Goal: Transaction & Acquisition: Purchase product/service

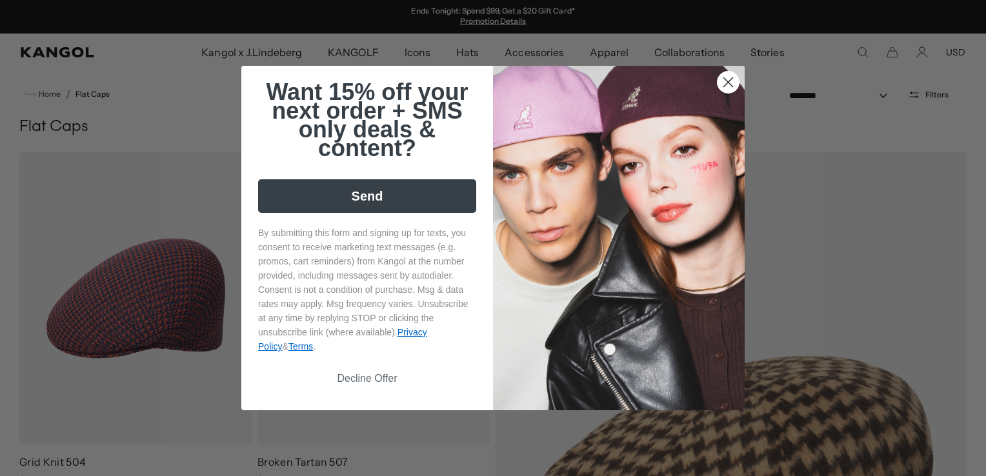
click at [361, 380] on button "Decline Offer" at bounding box center [367, 378] width 218 height 25
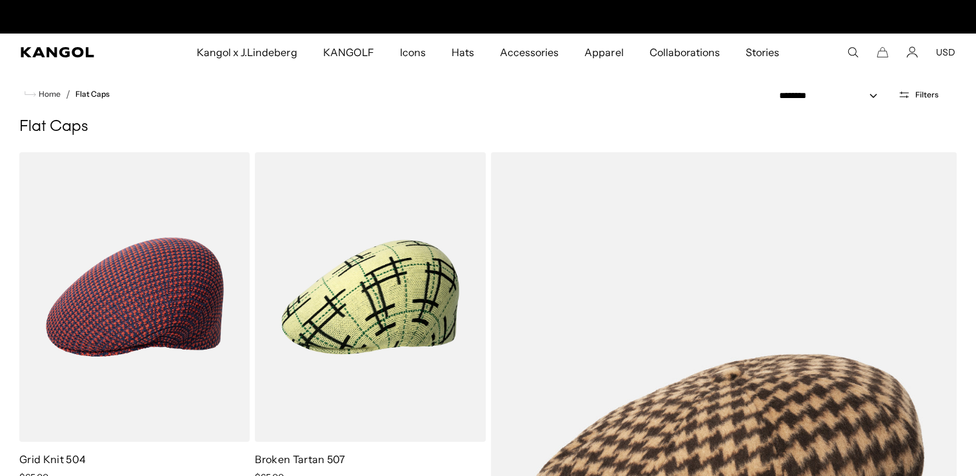
scroll to position [0, 266]
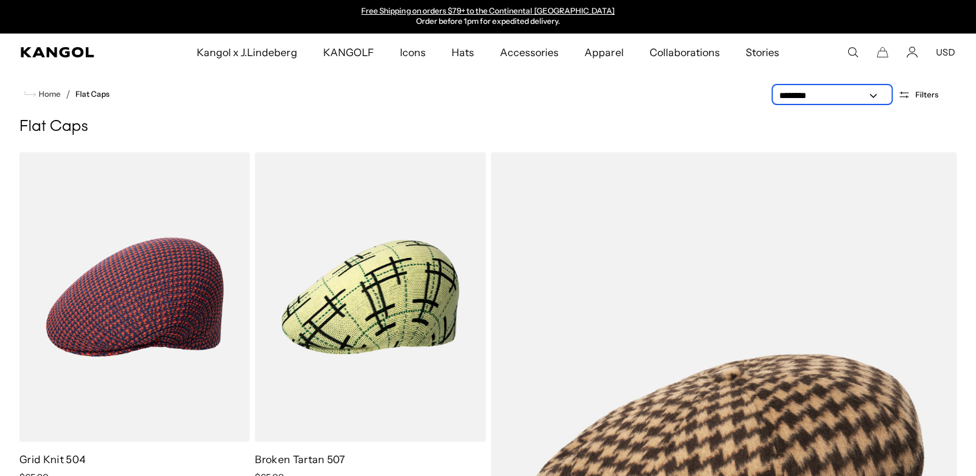
click at [875, 94] on select "**********" at bounding box center [832, 96] width 116 height 14
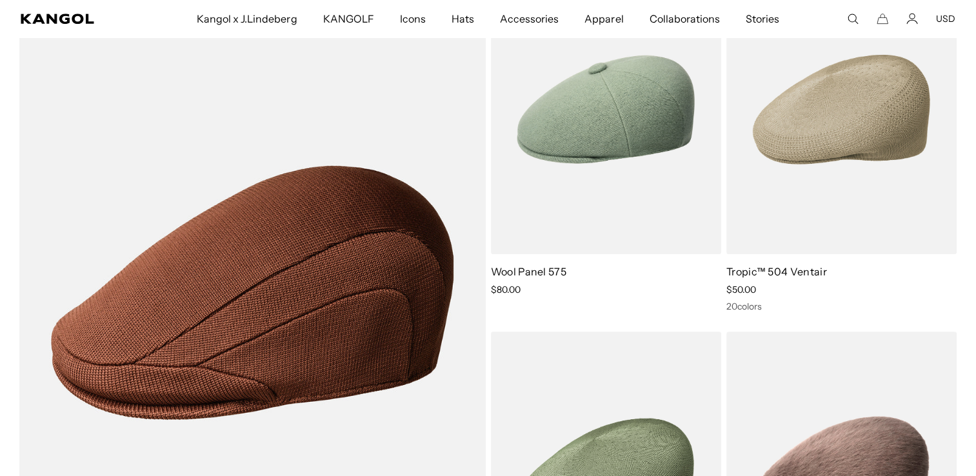
scroll to position [0, 0]
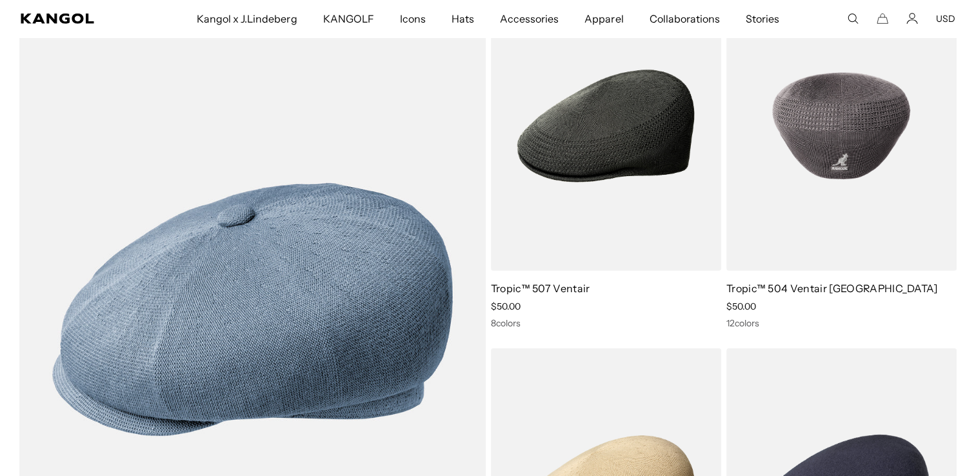
click at [822, 164] on img at bounding box center [841, 126] width 230 height 290
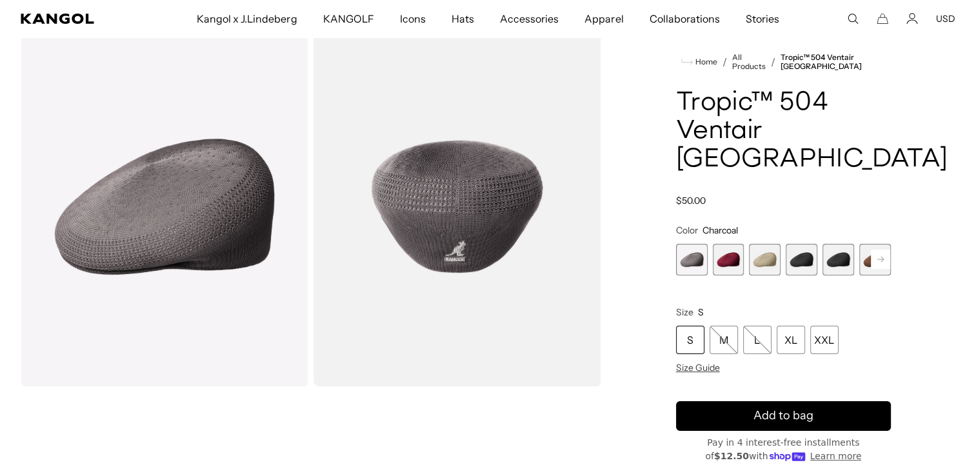
scroll to position [0, 266]
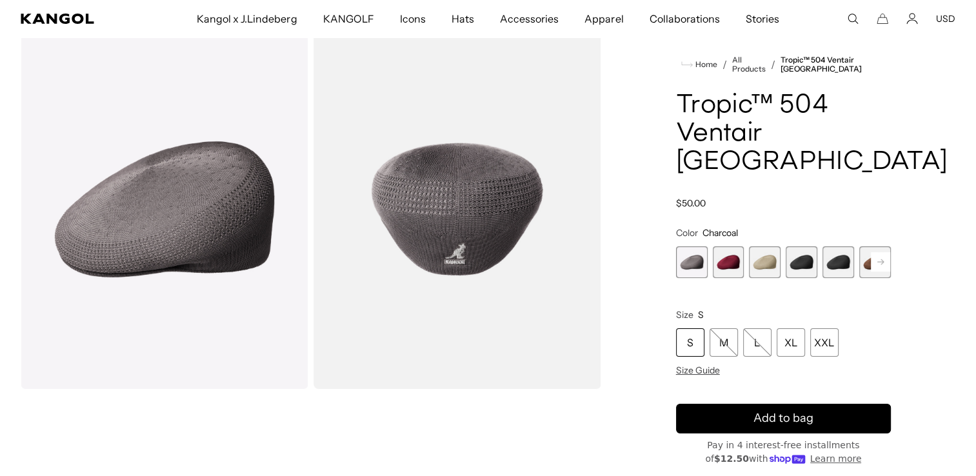
click at [799, 246] on span "4 of 16" at bounding box center [802, 262] width 32 height 32
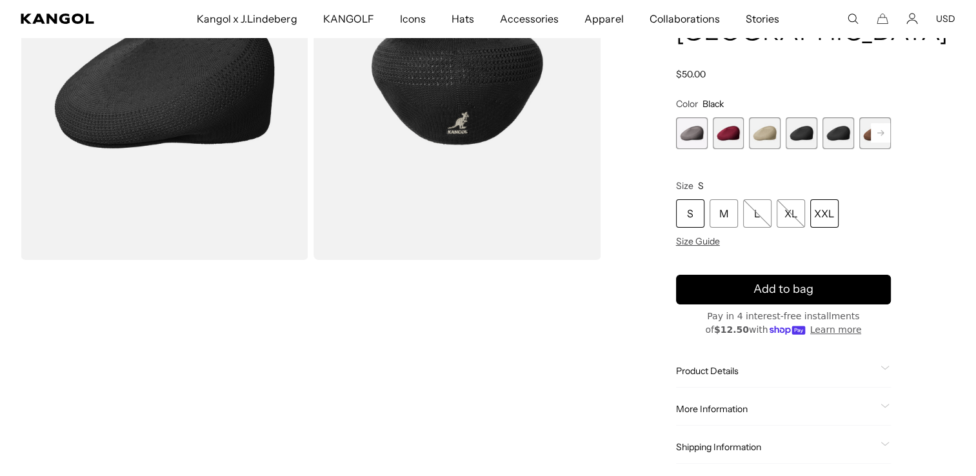
click at [828, 199] on div "XXL" at bounding box center [824, 213] width 28 height 28
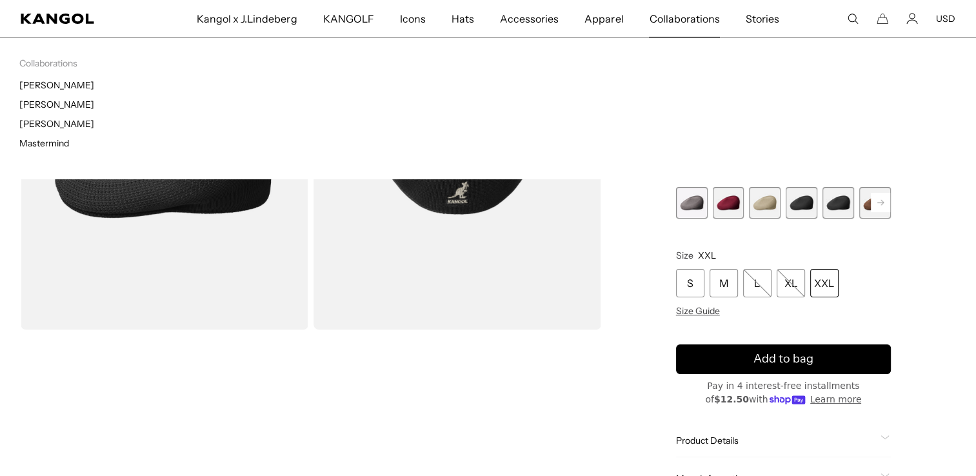
scroll to position [129, 0]
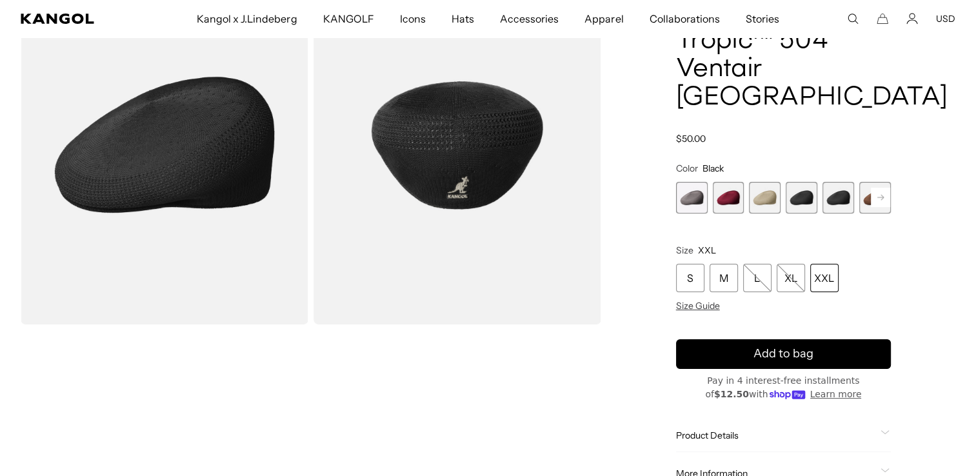
click at [821, 264] on div "XXL" at bounding box center [824, 278] width 28 height 28
click at [833, 264] on div "XXL" at bounding box center [824, 278] width 28 height 28
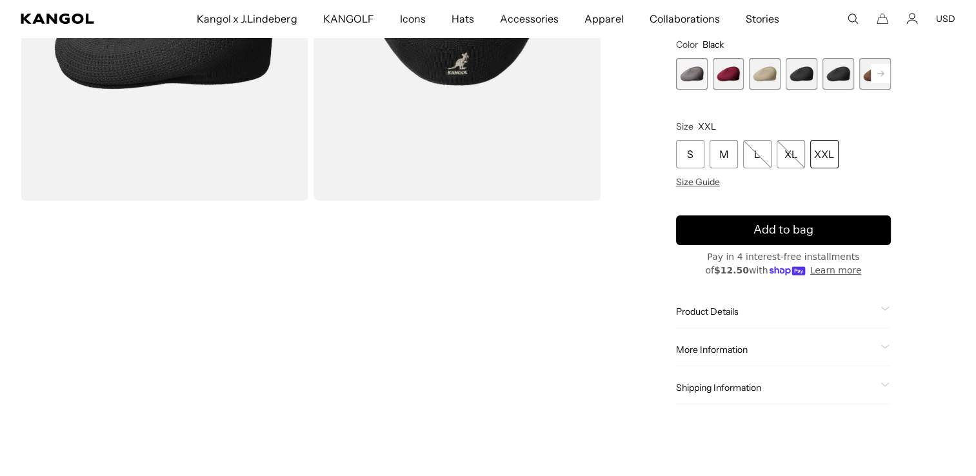
scroll to position [258, 0]
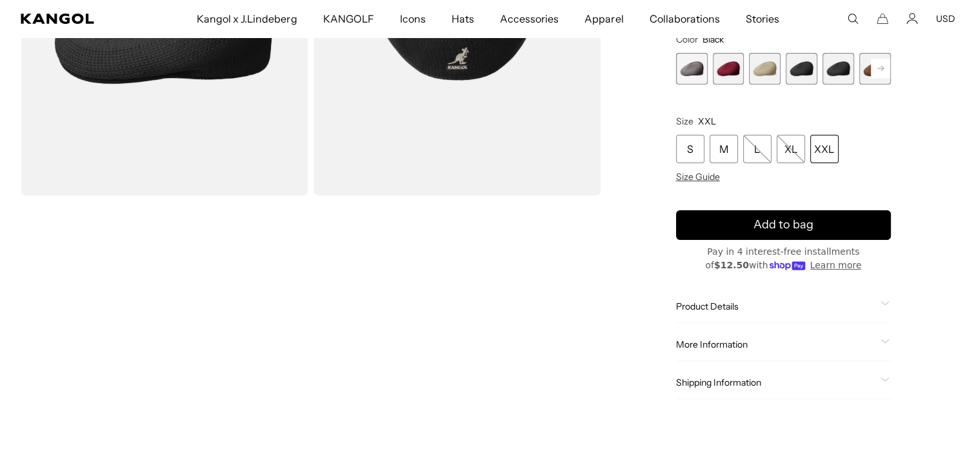
click at [731, 301] on span "Product Details" at bounding box center [775, 307] width 199 height 12
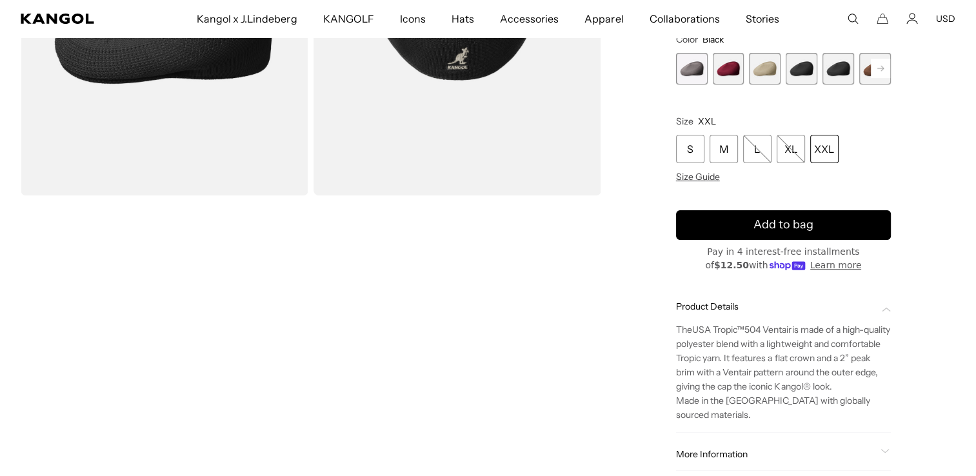
scroll to position [0, 266]
click at [735, 448] on span "More Information" at bounding box center [775, 454] width 199 height 12
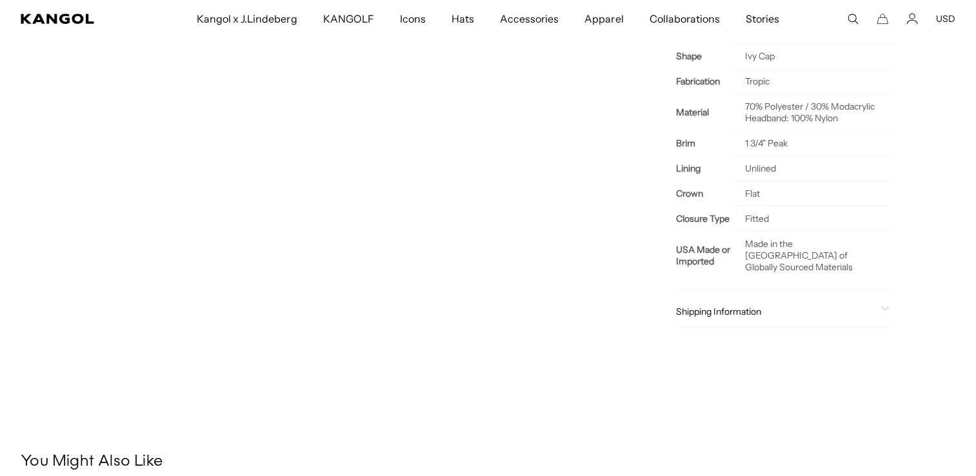
scroll to position [570, 0]
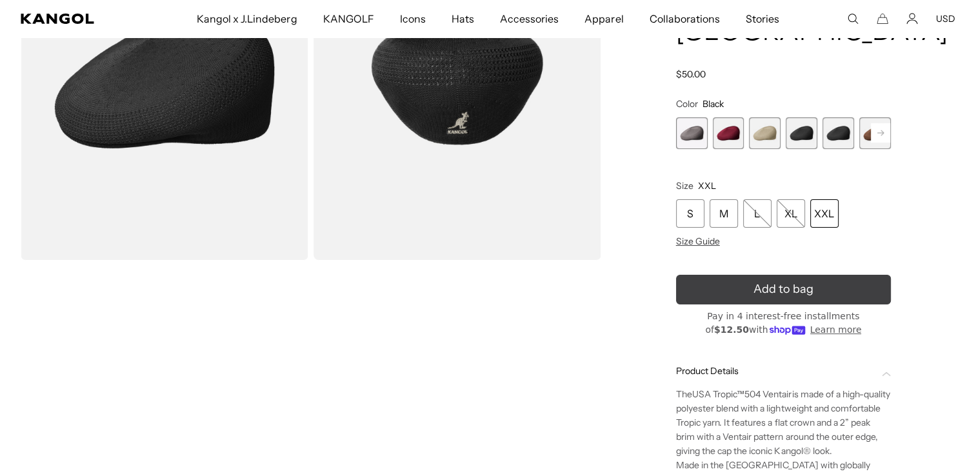
click at [803, 281] on span "Add to bag" at bounding box center [783, 289] width 60 height 17
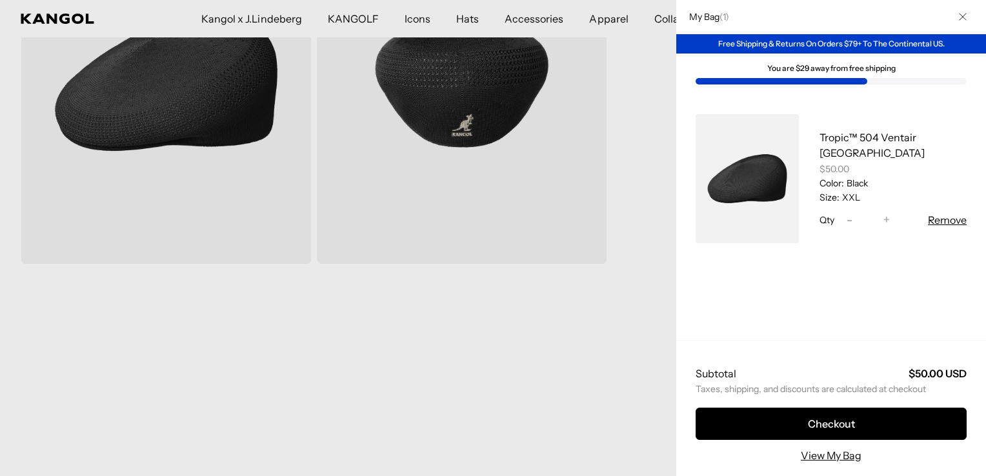
click at [524, 364] on div at bounding box center [493, 238] width 986 height 476
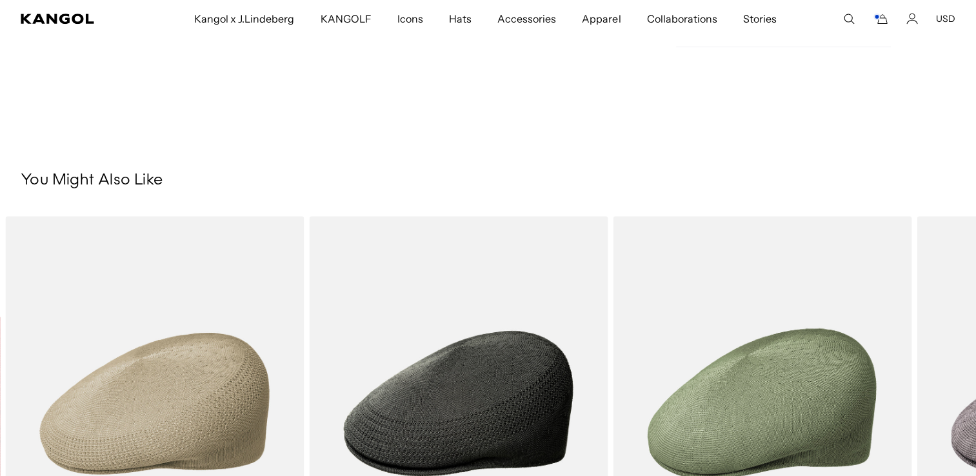
scroll to position [1149, 0]
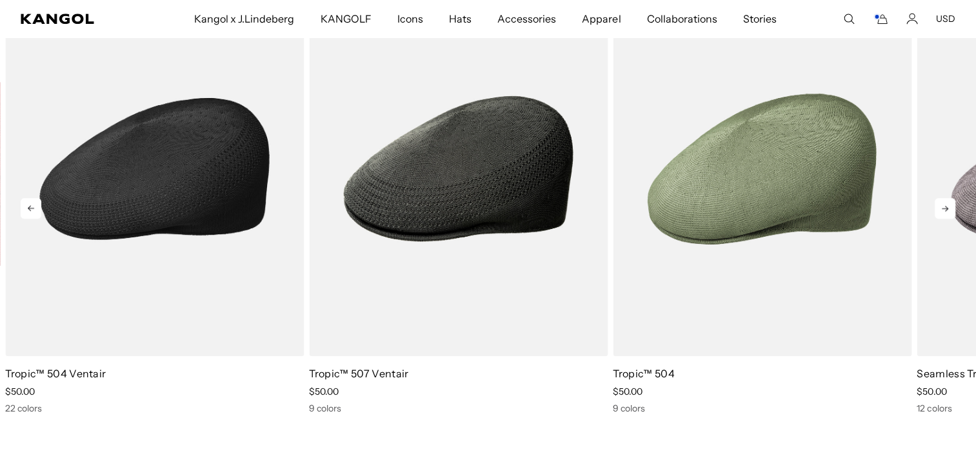
click at [242, 239] on img "1 of 5" at bounding box center [154, 168] width 299 height 375
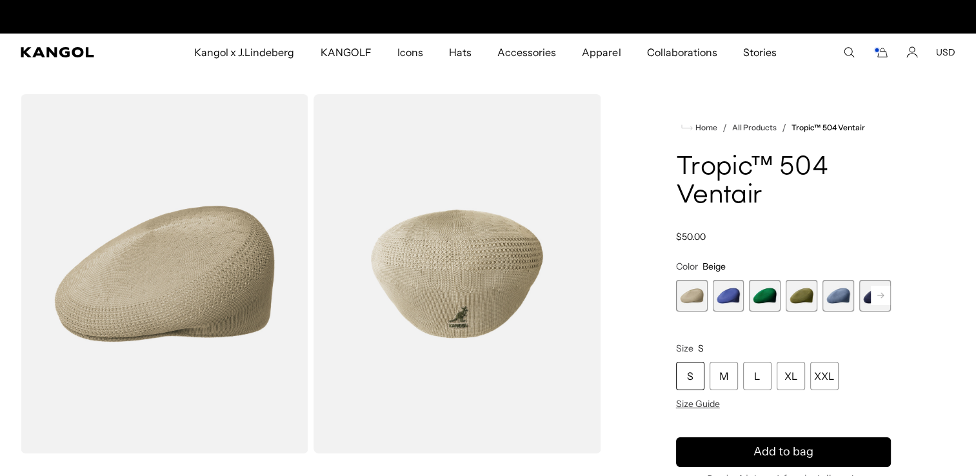
scroll to position [0, 266]
click at [729, 294] on span "2 of 22" at bounding box center [729, 296] width 32 height 32
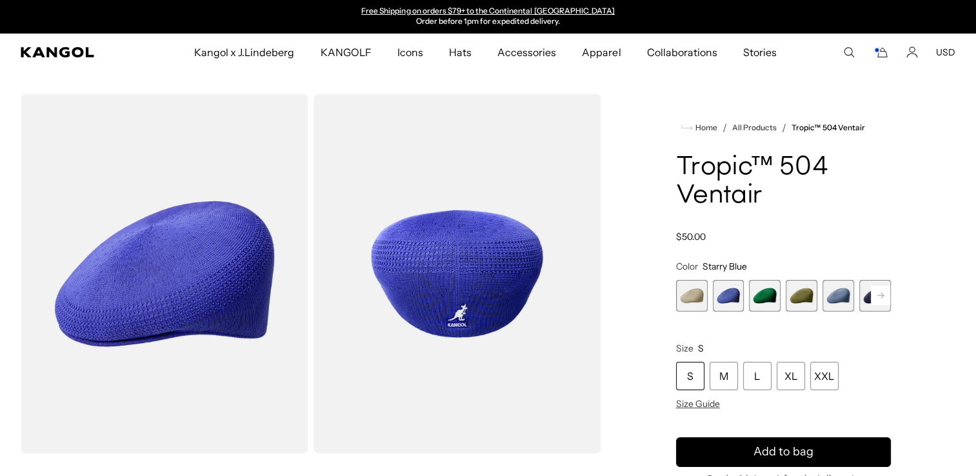
click at [765, 299] on span "3 of 22" at bounding box center [765, 296] width 32 height 32
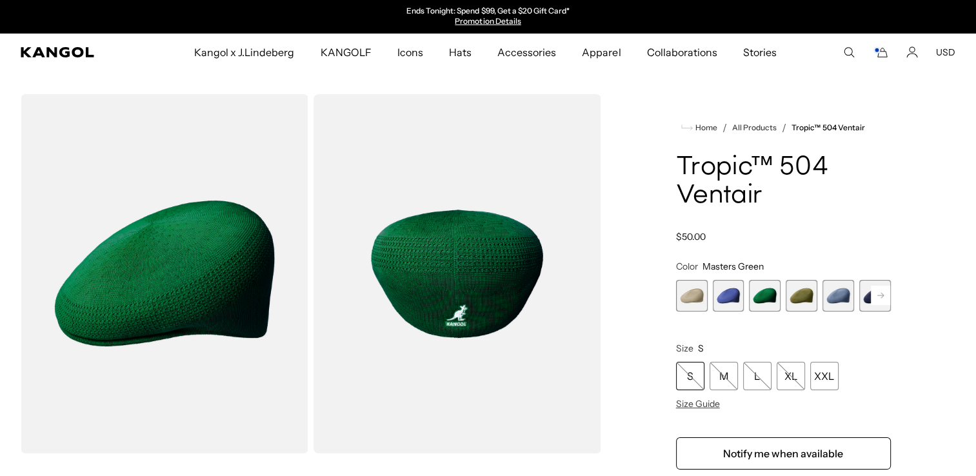
click at [799, 303] on span "4 of 22" at bounding box center [802, 296] width 32 height 32
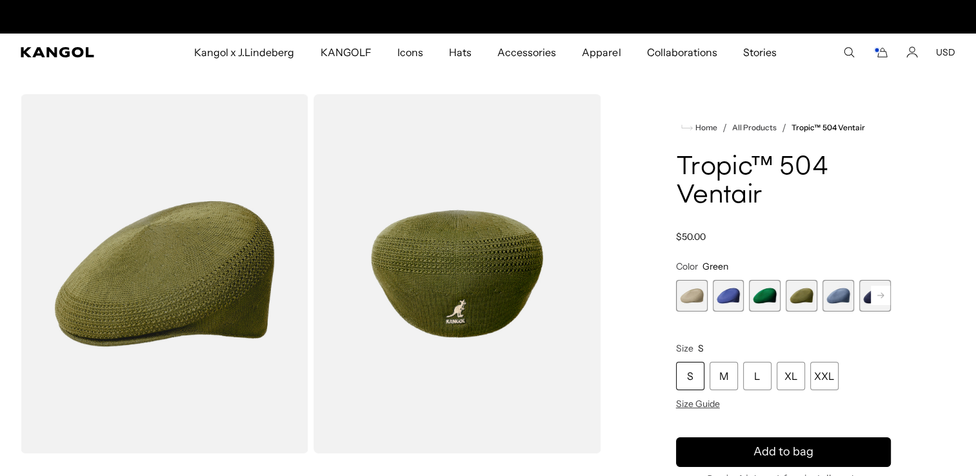
scroll to position [0, 266]
click at [841, 303] on span "5 of 22" at bounding box center [838, 296] width 32 height 32
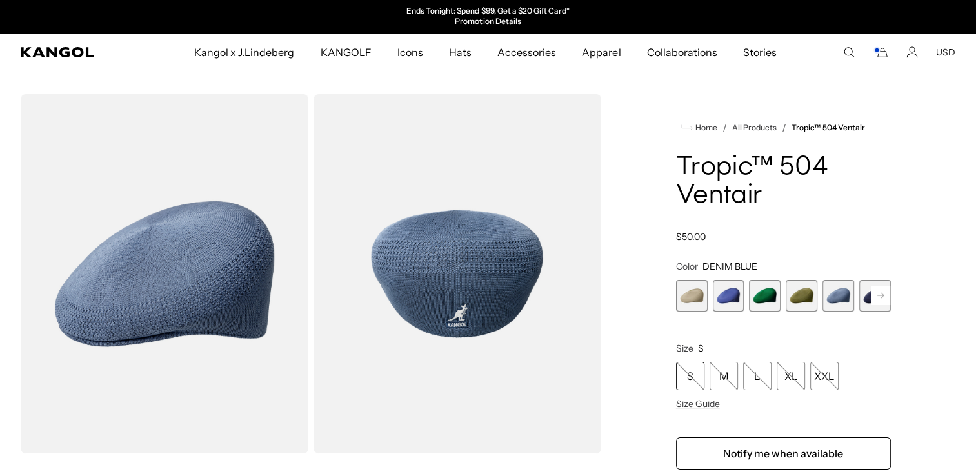
click at [867, 303] on span "6 of 22" at bounding box center [875, 296] width 32 height 32
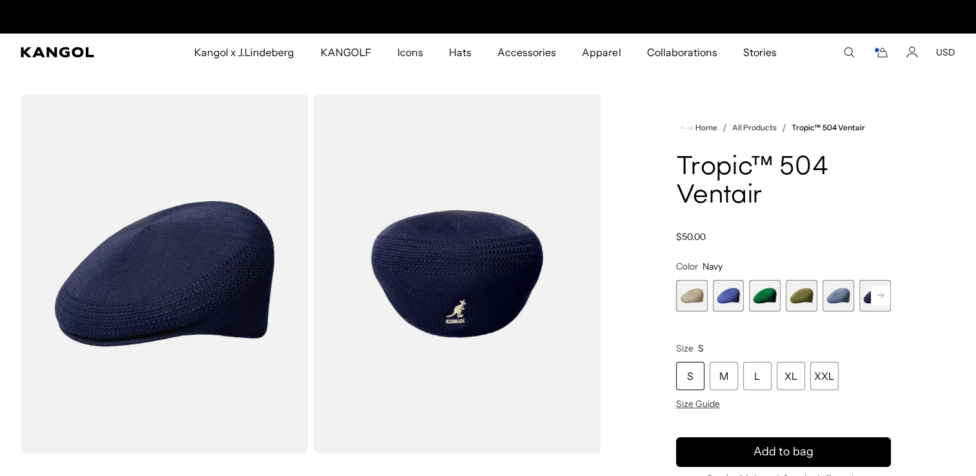
scroll to position [0, 266]
click at [884, 300] on rect at bounding box center [880, 295] width 19 height 19
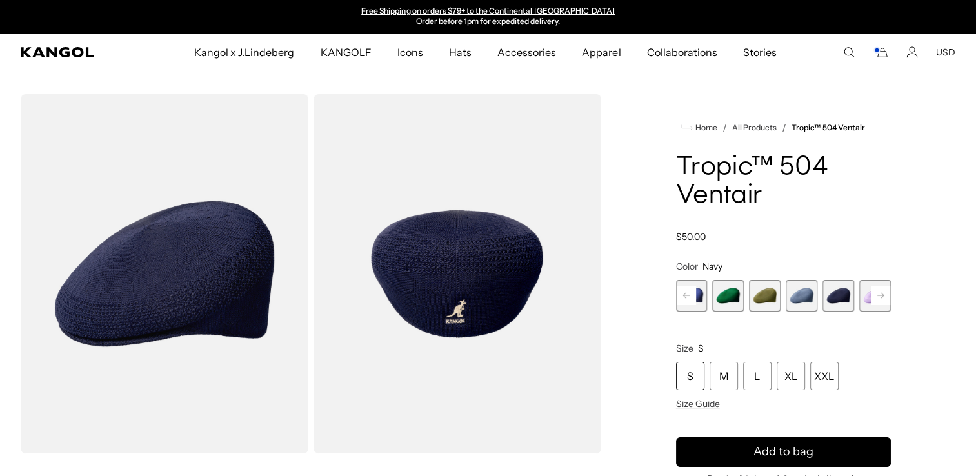
click at [806, 303] on span "5 of 22" at bounding box center [802, 296] width 32 height 32
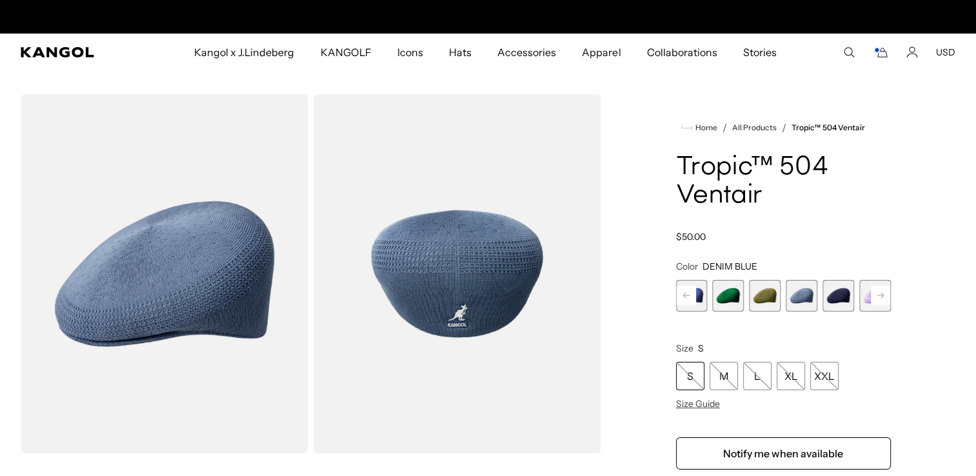
scroll to position [0, 266]
click at [885, 300] on rect at bounding box center [880, 295] width 19 height 19
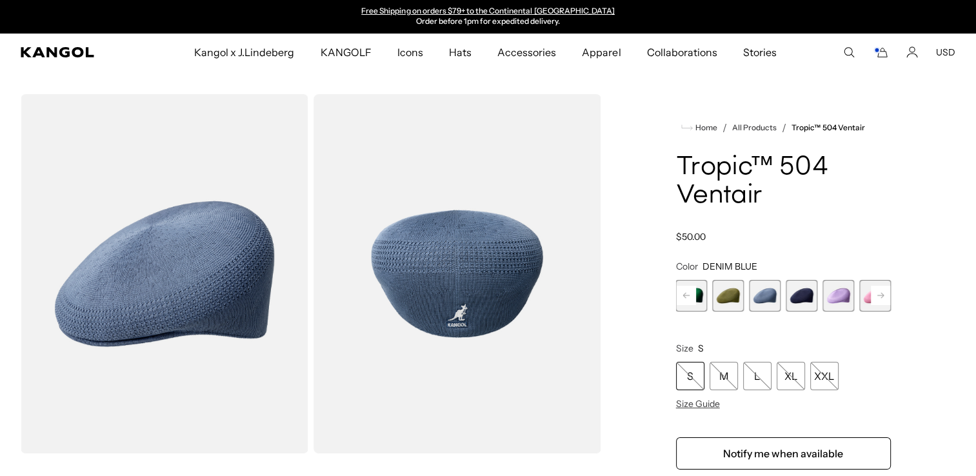
click at [888, 303] on rect at bounding box center [880, 295] width 19 height 19
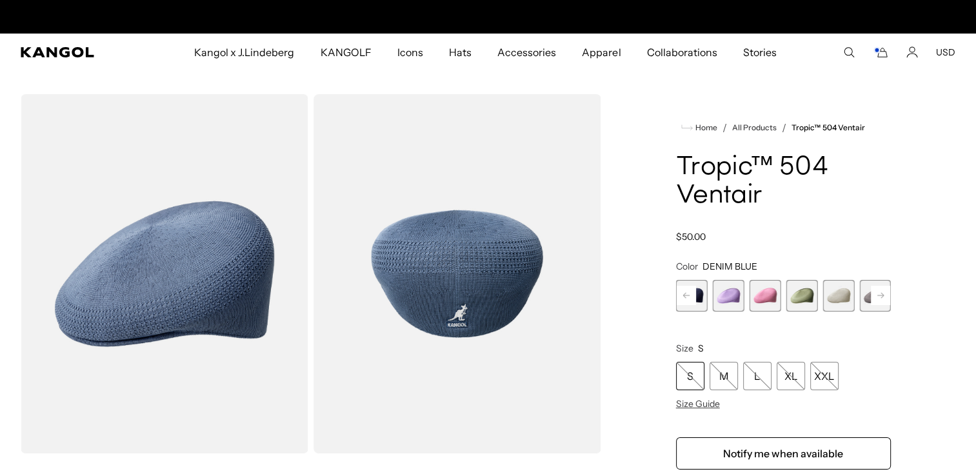
scroll to position [0, 0]
click at [882, 297] on rect at bounding box center [880, 295] width 19 height 19
click at [883, 298] on rect at bounding box center [880, 295] width 19 height 19
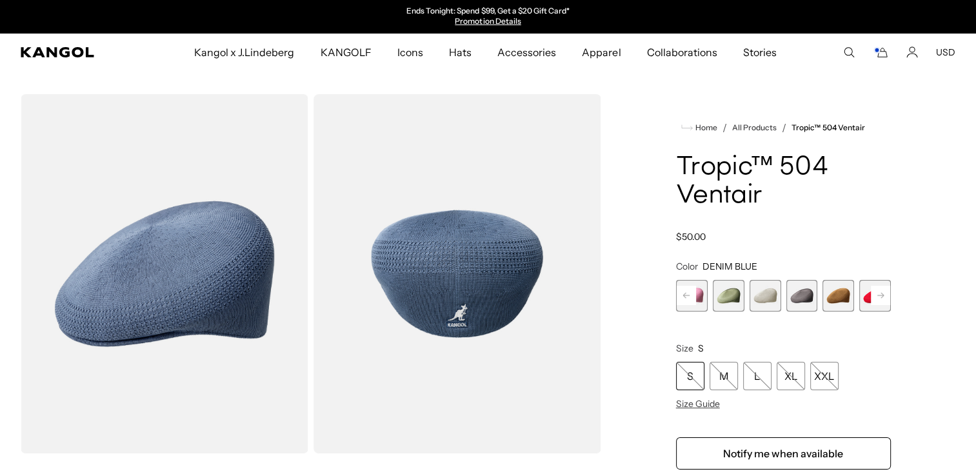
click at [884, 298] on rect at bounding box center [880, 295] width 19 height 19
click at [842, 295] on span "13 of 22" at bounding box center [838, 296] width 32 height 32
click at [838, 304] on span "13 of 22" at bounding box center [838, 296] width 32 height 32
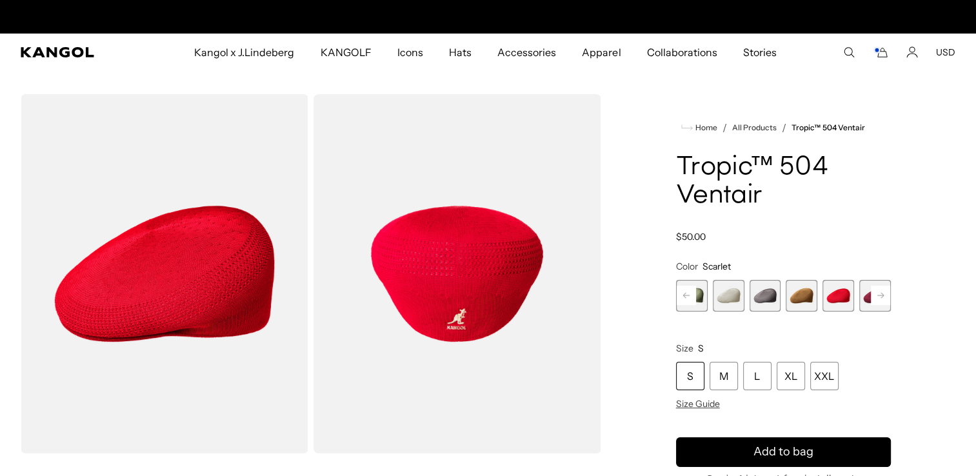
scroll to position [0, 266]
click at [882, 301] on rect at bounding box center [880, 295] width 19 height 19
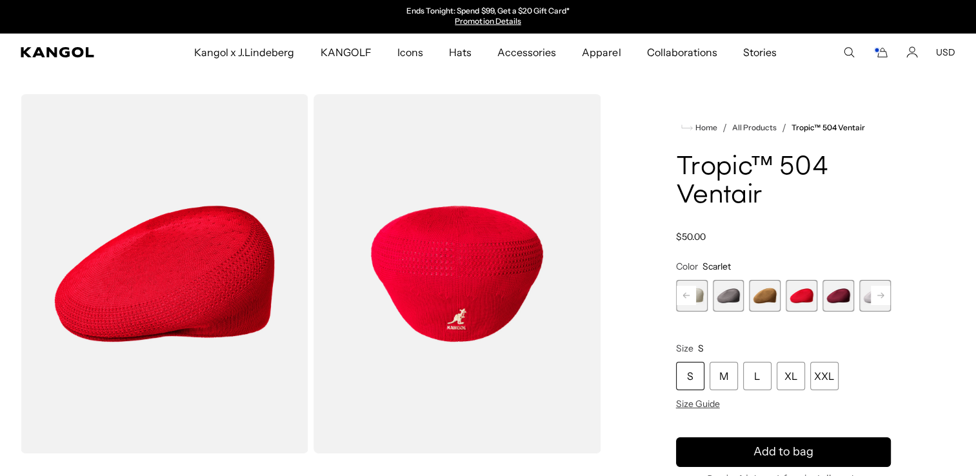
click at [882, 301] on rect at bounding box center [880, 295] width 19 height 19
click at [803, 300] on span "14 of 22" at bounding box center [802, 296] width 32 height 32
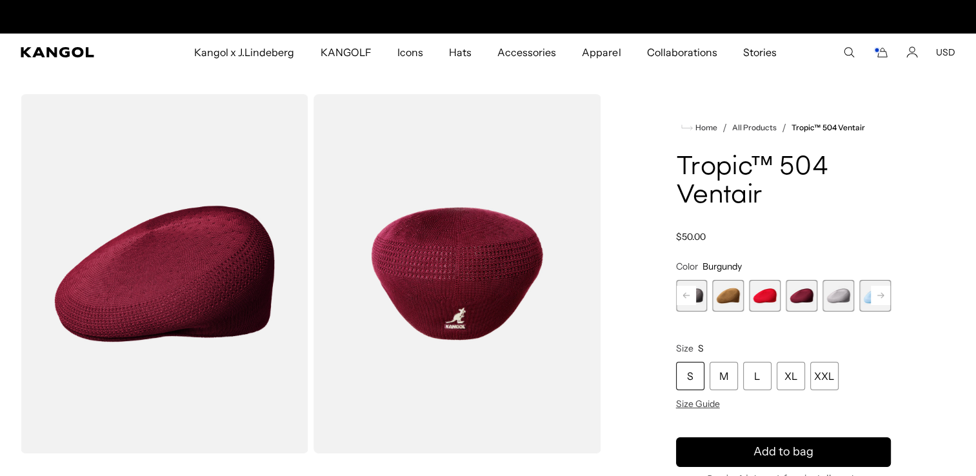
scroll to position [0, 266]
click at [880, 301] on rect at bounding box center [880, 295] width 19 height 19
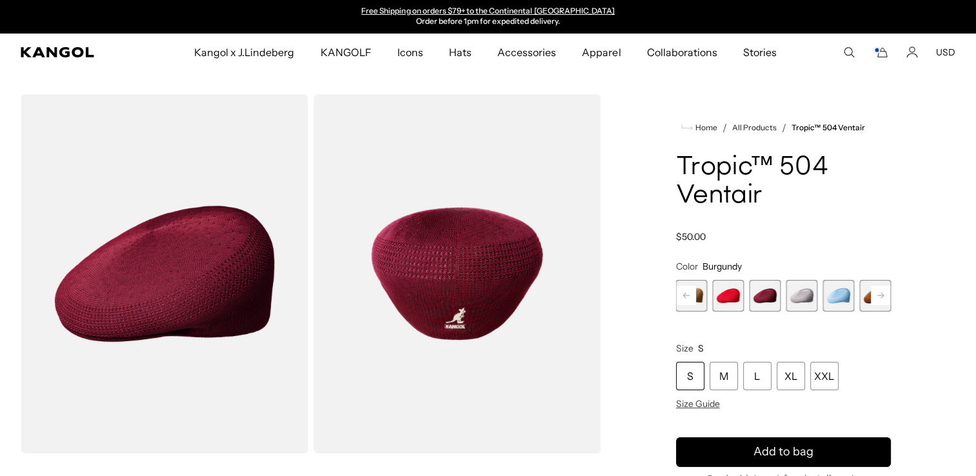
click at [880, 301] on rect at bounding box center [880, 295] width 19 height 19
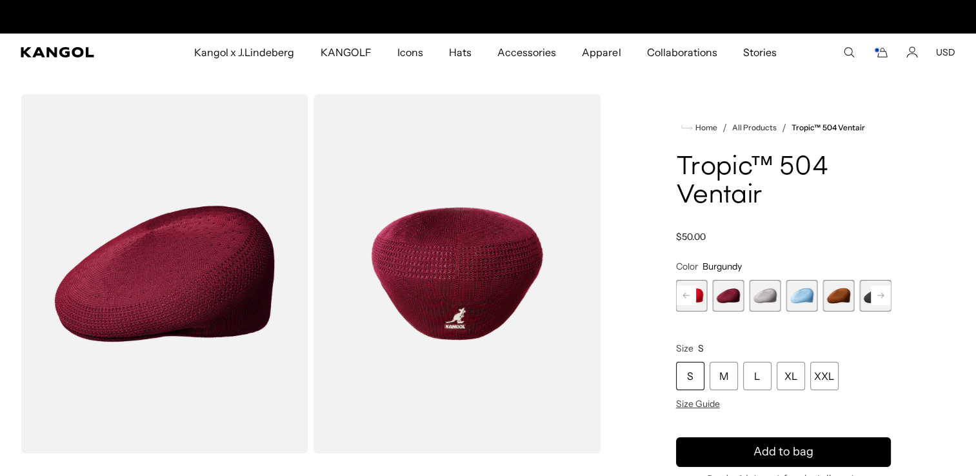
scroll to position [0, 0]
click at [871, 303] on icon at bounding box center [880, 295] width 19 height 21
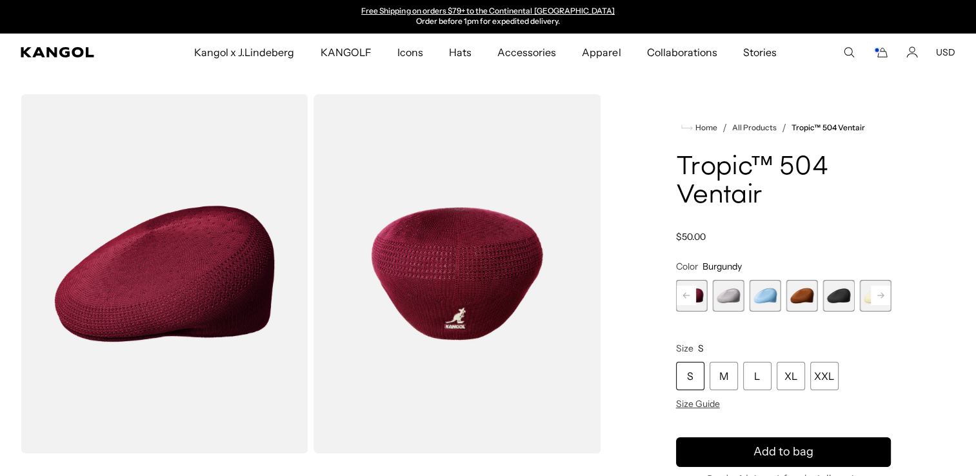
click at [875, 302] on rect at bounding box center [880, 295] width 19 height 19
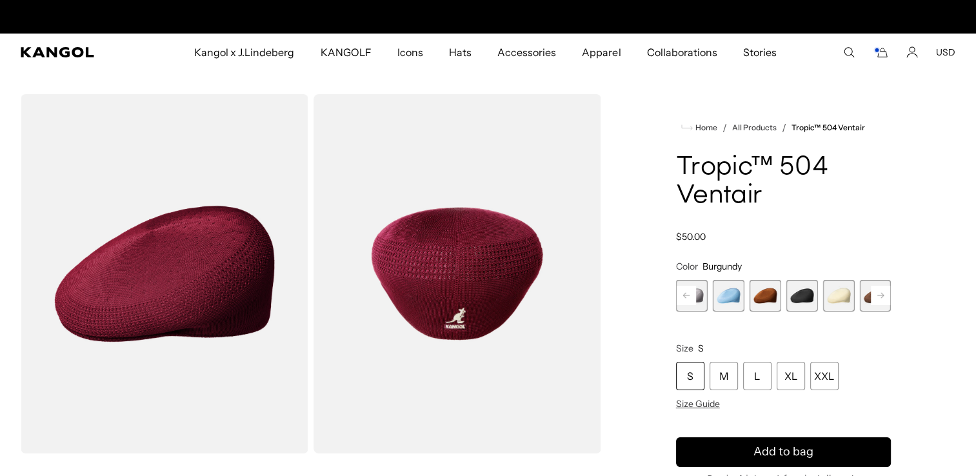
scroll to position [0, 0]
click at [774, 303] on span "17 of 22" at bounding box center [766, 296] width 32 height 32
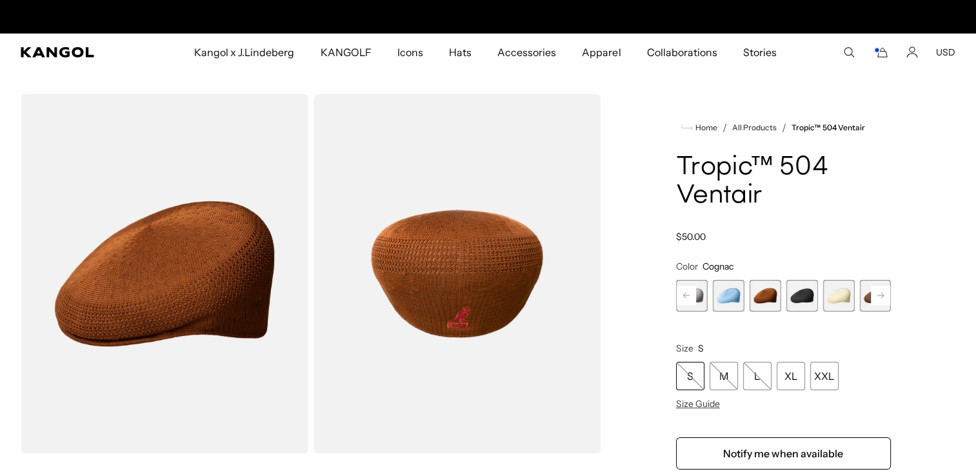
scroll to position [0, 266]
click at [879, 299] on rect at bounding box center [880, 295] width 19 height 19
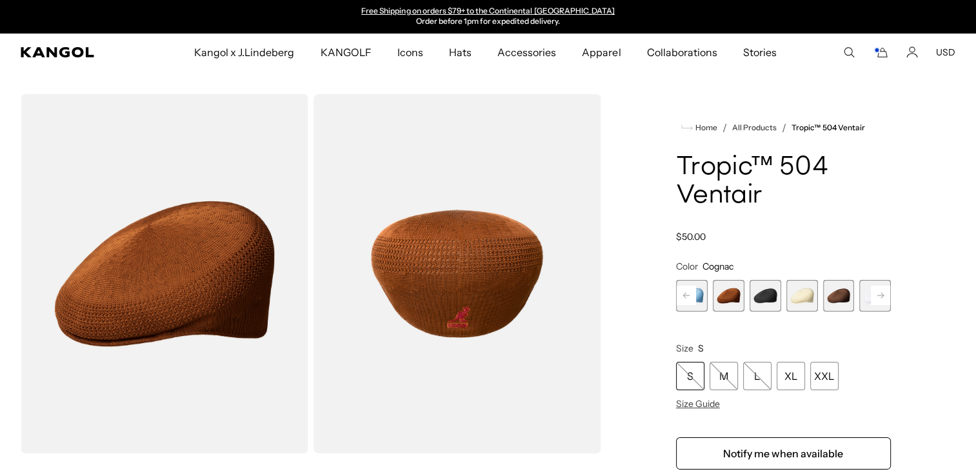
click at [835, 305] on span "20 of 22" at bounding box center [838, 296] width 32 height 32
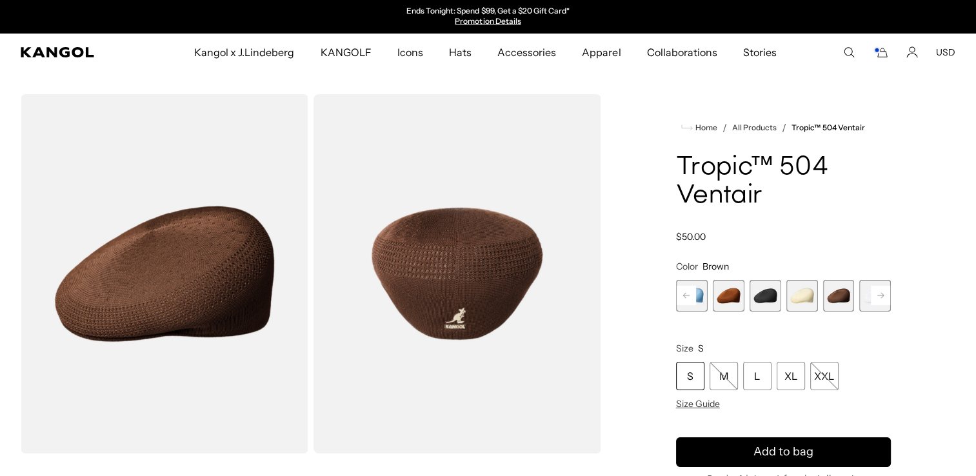
click at [687, 304] on rect at bounding box center [686, 295] width 19 height 19
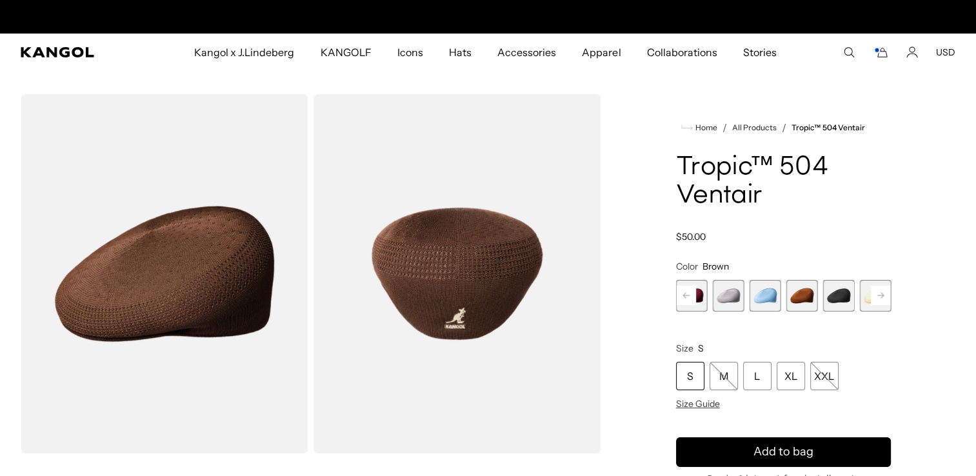
click at [687, 304] on rect at bounding box center [686, 295] width 19 height 19
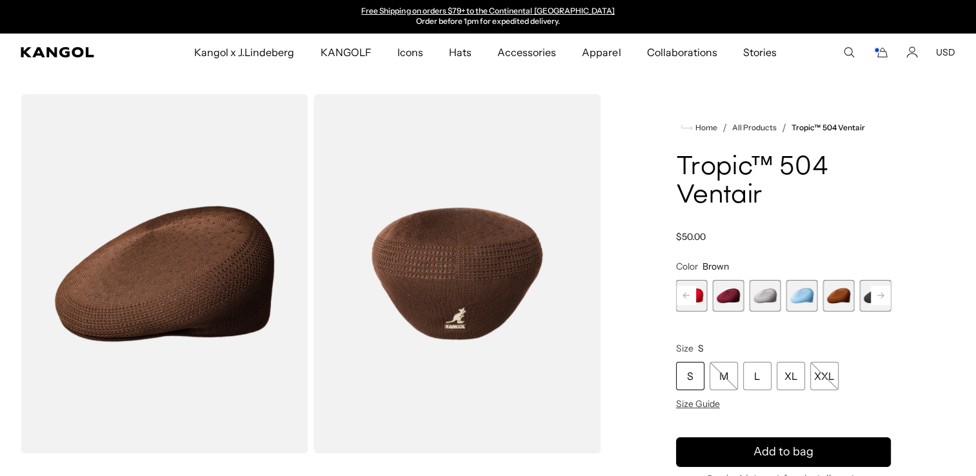
click at [688, 304] on rect at bounding box center [686, 295] width 19 height 19
click at [743, 296] on span "13 of 22" at bounding box center [729, 296] width 32 height 32
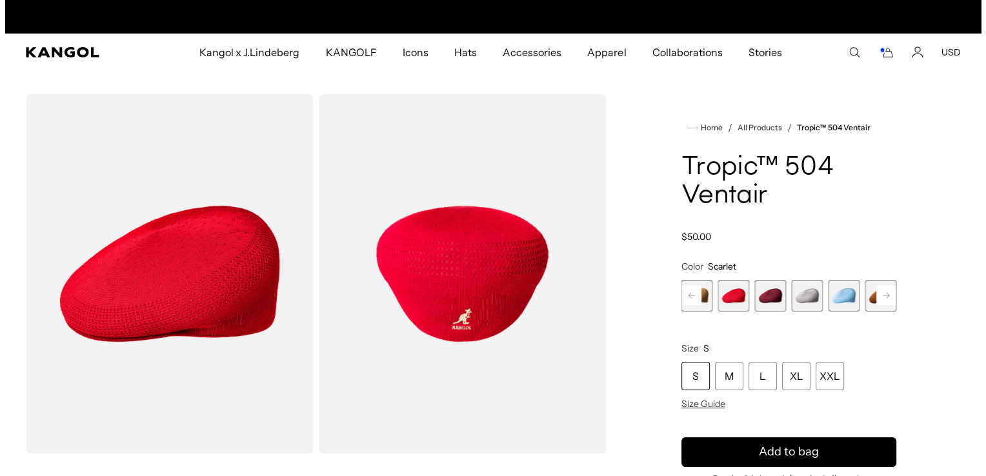
scroll to position [0, 266]
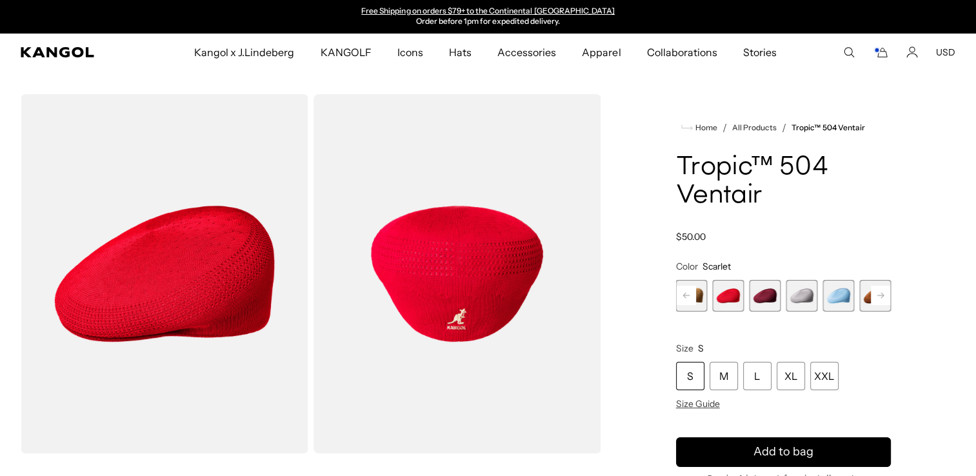
click at [882, 54] on icon "Cart" at bounding box center [880, 52] width 15 height 12
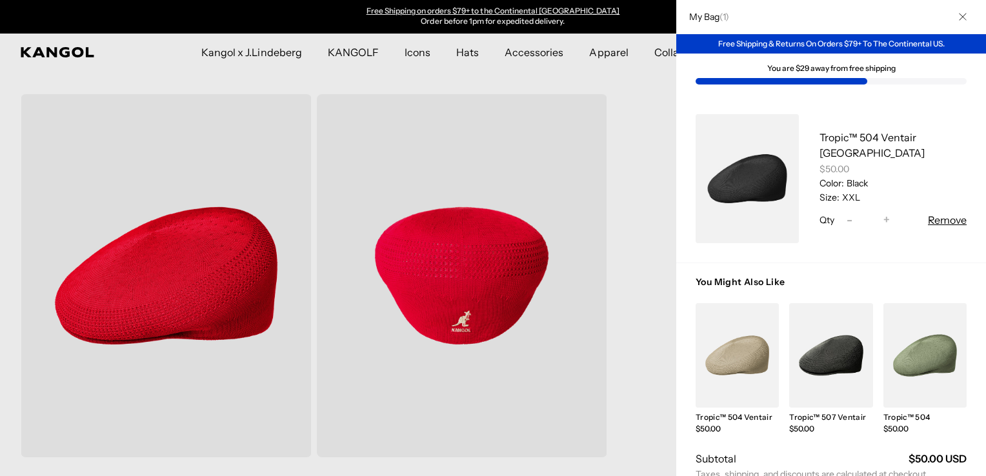
click at [643, 285] on div at bounding box center [493, 238] width 986 height 476
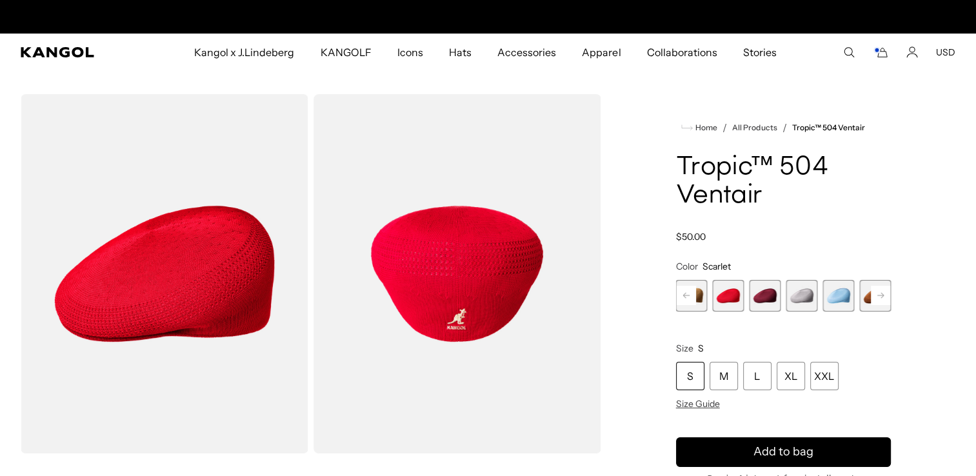
scroll to position [0, 0]
click at [825, 378] on div "XXL" at bounding box center [824, 376] width 28 height 28
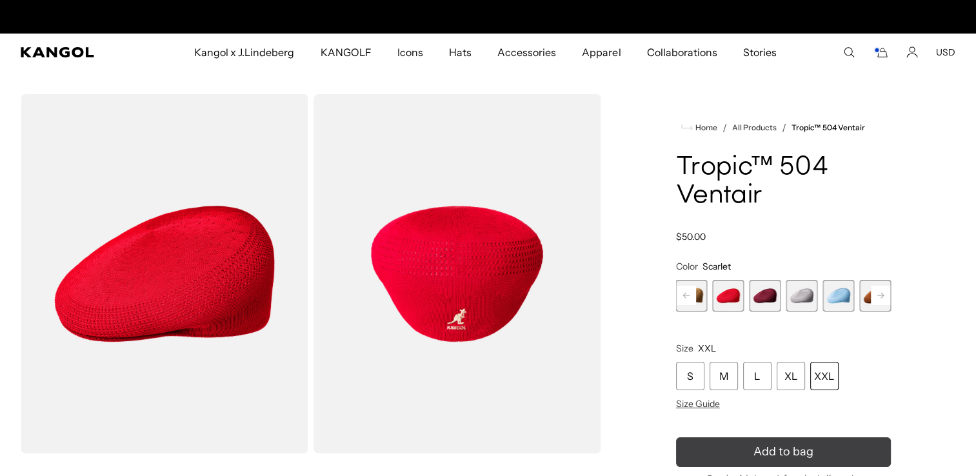
click at [817, 455] on button "Add to bag" at bounding box center [783, 452] width 215 height 30
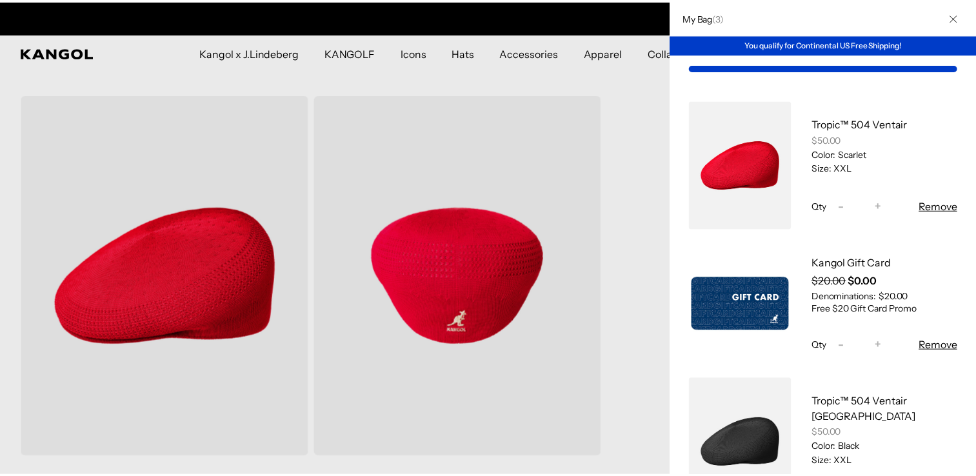
scroll to position [0, 266]
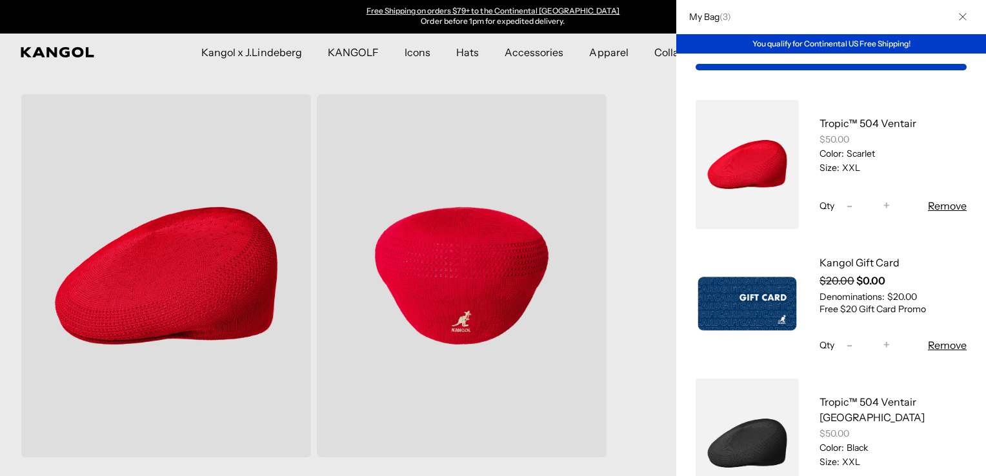
click at [645, 218] on div at bounding box center [493, 238] width 986 height 476
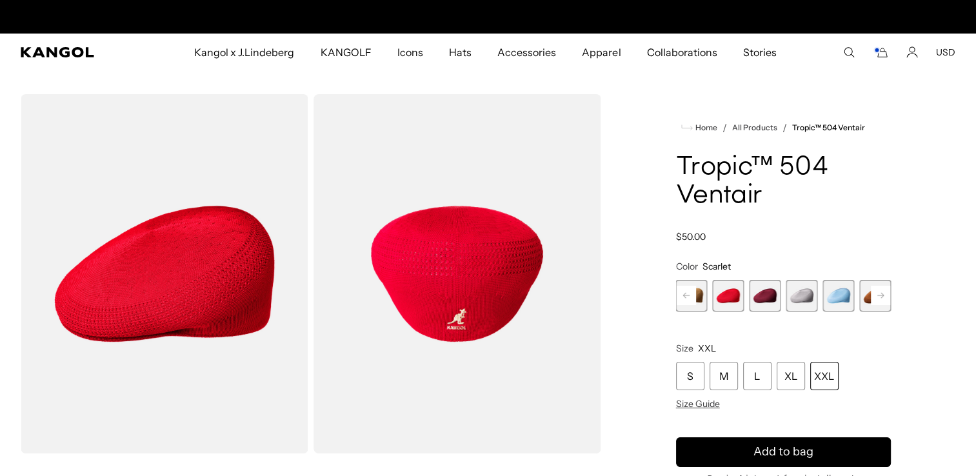
scroll to position [0, 0]
click at [913, 52] on icon "Account" at bounding box center [912, 49] width 5 height 5
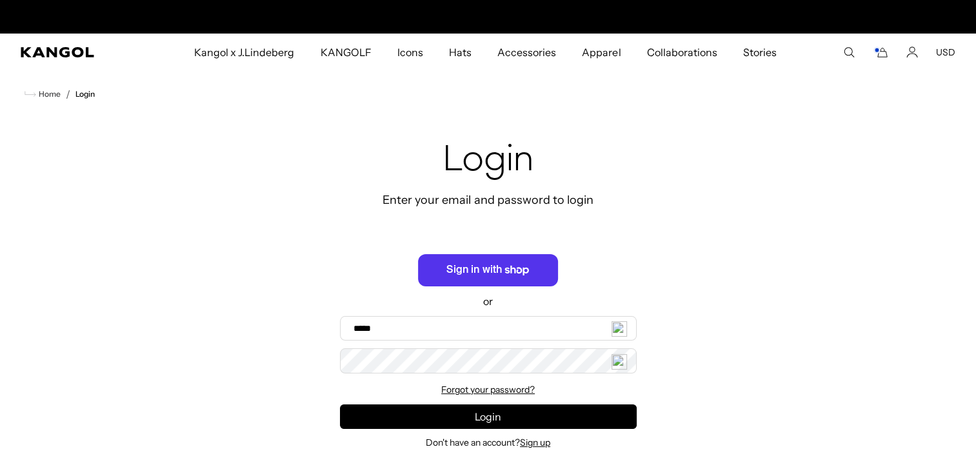
scroll to position [0, 266]
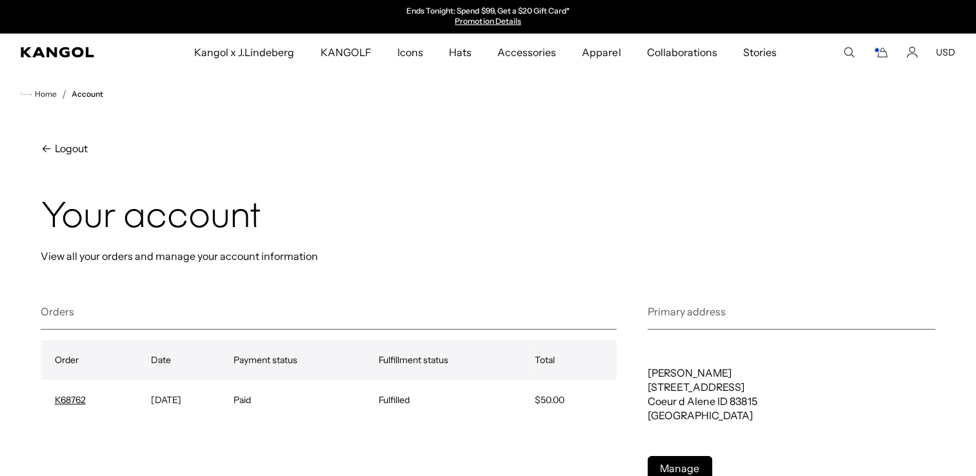
click at [881, 55] on icon "Cart" at bounding box center [880, 52] width 15 height 12
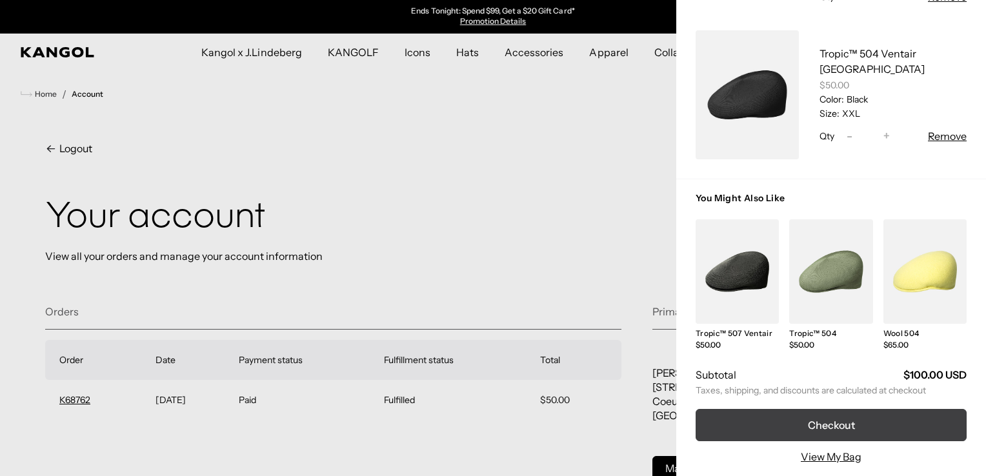
click at [885, 415] on button "Checkout" at bounding box center [830, 425] width 271 height 32
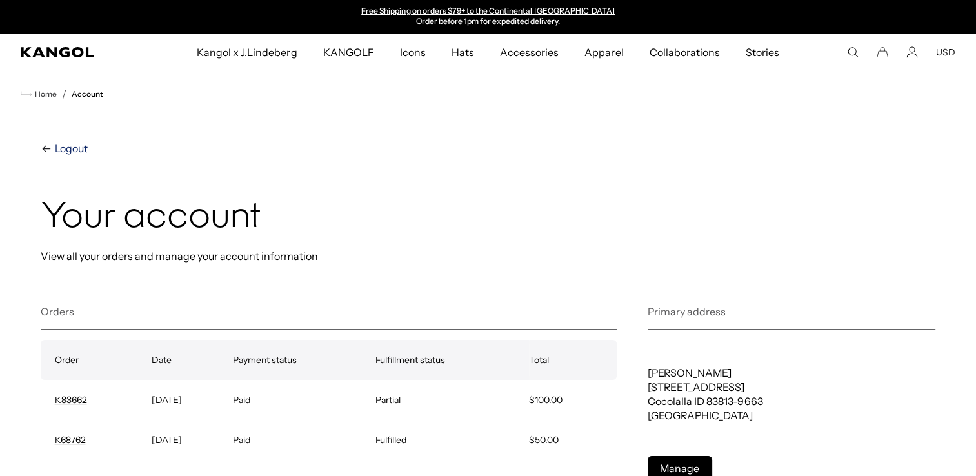
click at [75, 151] on span "Logout" at bounding box center [69, 148] width 35 height 15
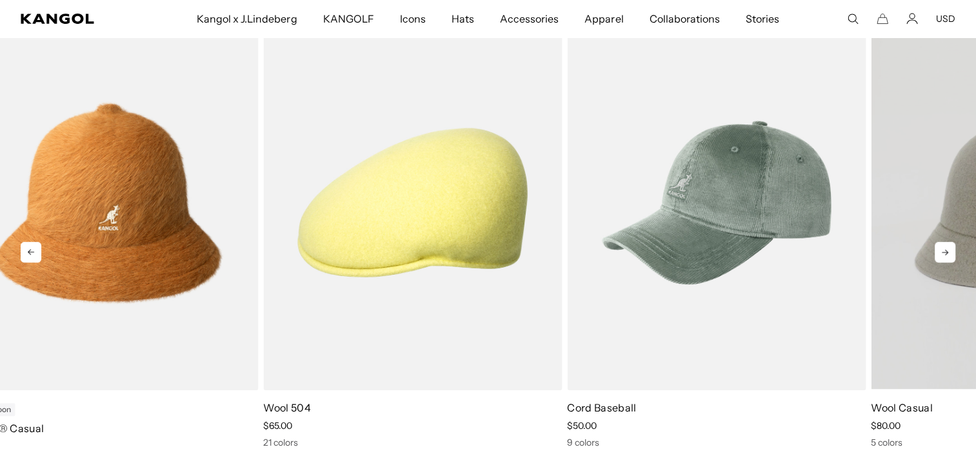
scroll to position [0, 266]
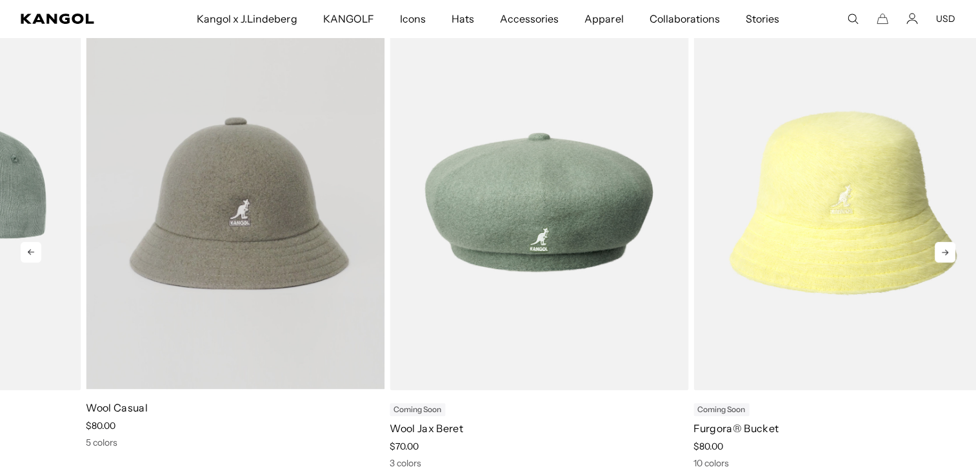
drag, startPoint x: 901, startPoint y: 224, endPoint x: 92, endPoint y: 316, distance: 814.1
click at [94, 319] on video "Wool Casual" at bounding box center [235, 202] width 299 height 374
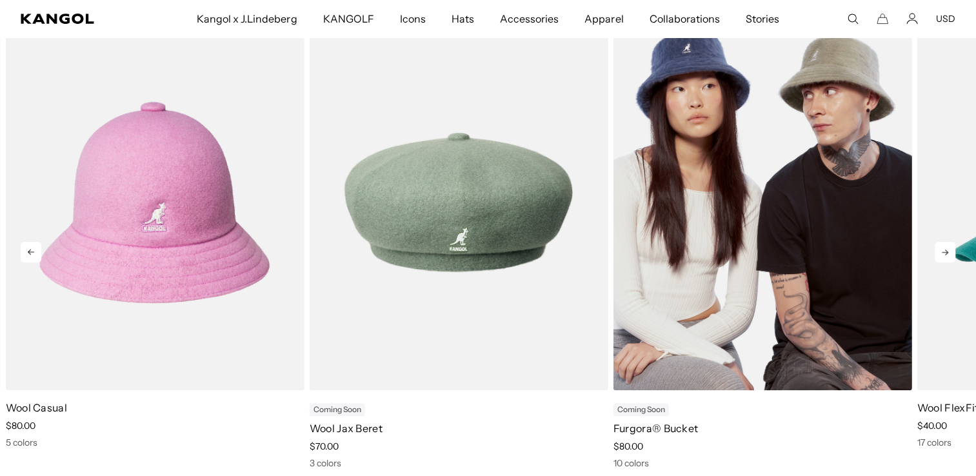
scroll to position [0, 0]
